Goal: Task Accomplishment & Management: Manage account settings

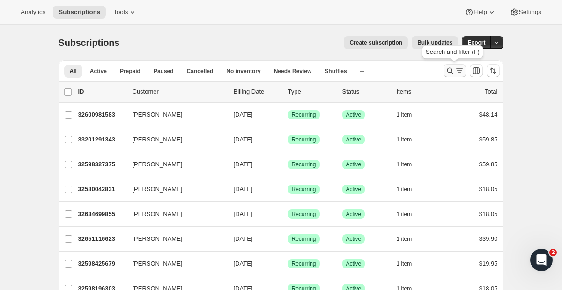
click at [455, 73] on icon "Search and filter results" at bounding box center [459, 70] width 9 height 9
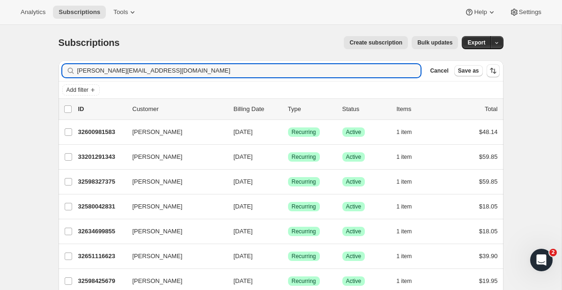
type input "[PERSON_NAME][EMAIL_ADDRESS][DOMAIN_NAME]"
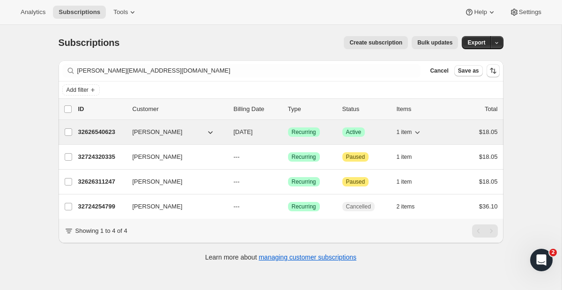
click at [130, 135] on div "32626540623 Mitchell Ignatoff 11/03/2025 Success Recurring Success Active 1 ite…" at bounding box center [288, 132] width 420 height 13
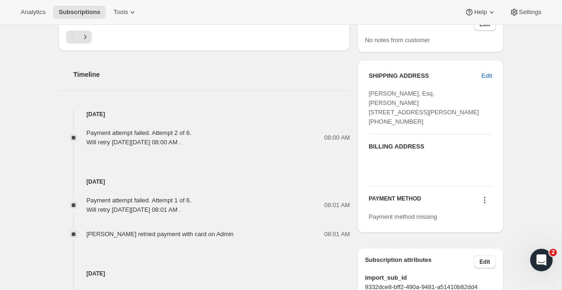
scroll to position [412, 0]
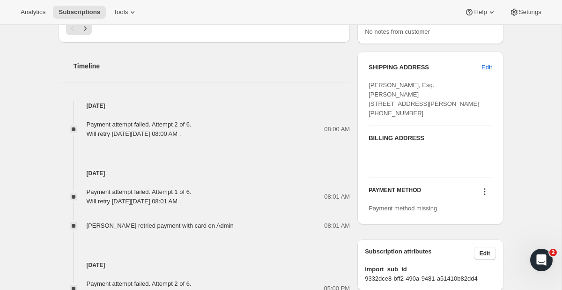
click at [482, 196] on icon at bounding box center [484, 191] width 9 height 9
click at [479, 224] on span "Select payment method" at bounding box center [482, 228] width 64 height 9
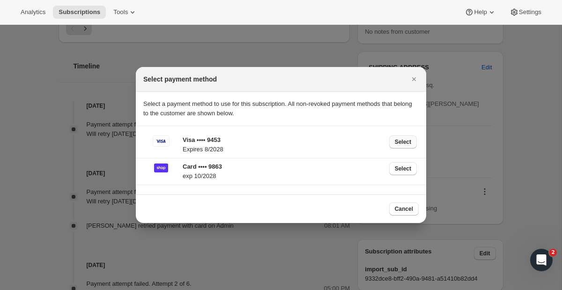
click at [405, 138] on button "Select" at bounding box center [404, 141] width 28 height 13
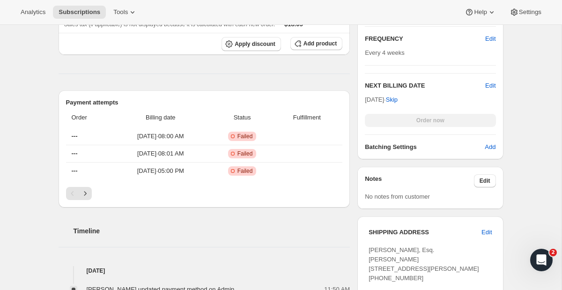
scroll to position [0, 0]
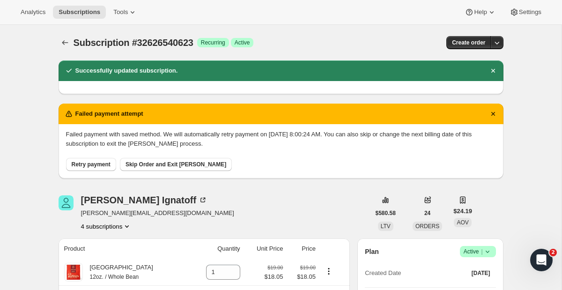
click at [95, 166] on span "Retry payment" at bounding box center [91, 164] width 39 height 7
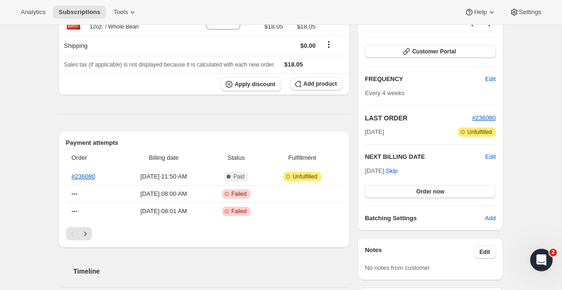
scroll to position [124, 0]
